Goal: Find specific page/section: Find specific page/section

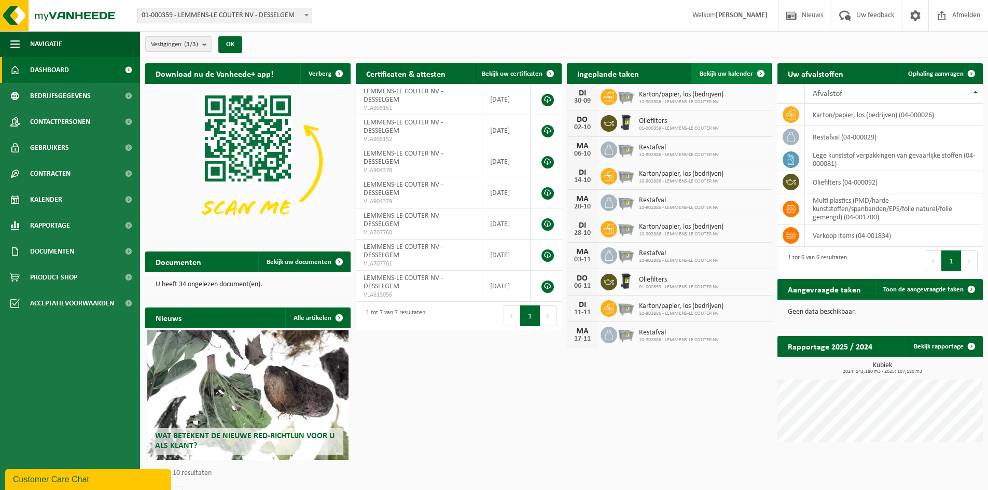
click at [726, 74] on span "Bekijk uw kalender" at bounding box center [726, 74] width 53 height 7
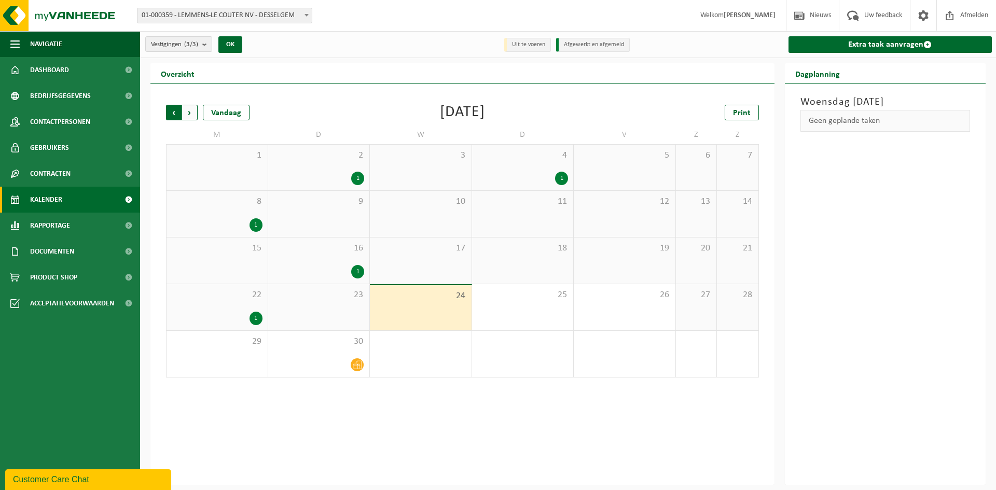
click at [193, 115] on span "Volgende" at bounding box center [190, 113] width 16 height 16
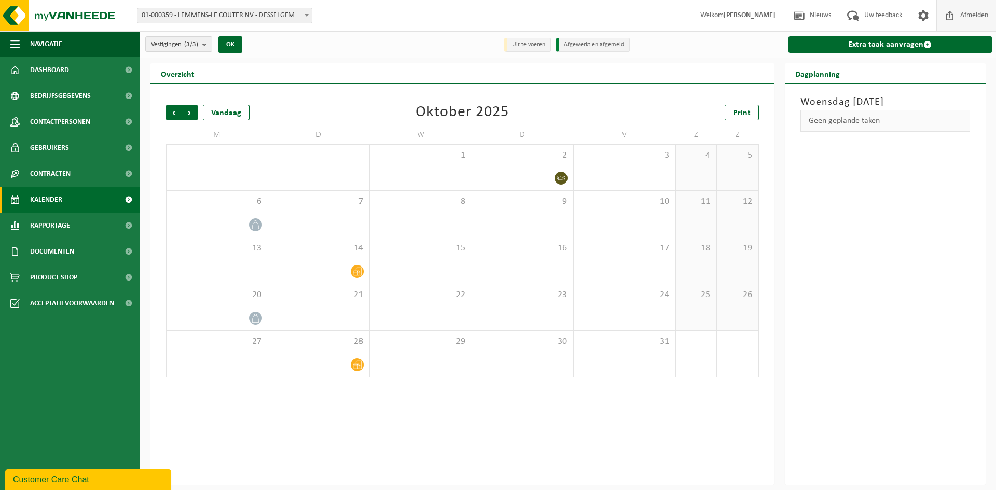
drag, startPoint x: 969, startPoint y: 17, endPoint x: 953, endPoint y: 17, distance: 16.1
click at [969, 17] on span "Afmelden" at bounding box center [973, 15] width 33 height 31
